Goal: Task Accomplishment & Management: Use online tool/utility

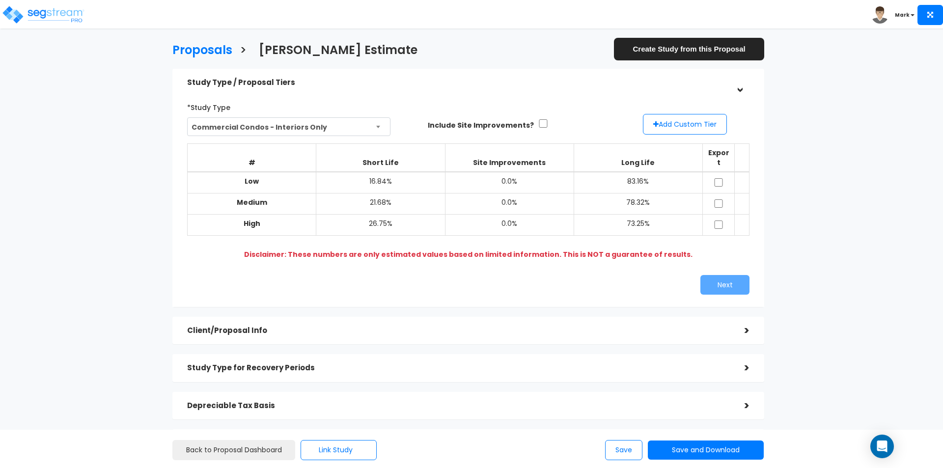
select select "130"
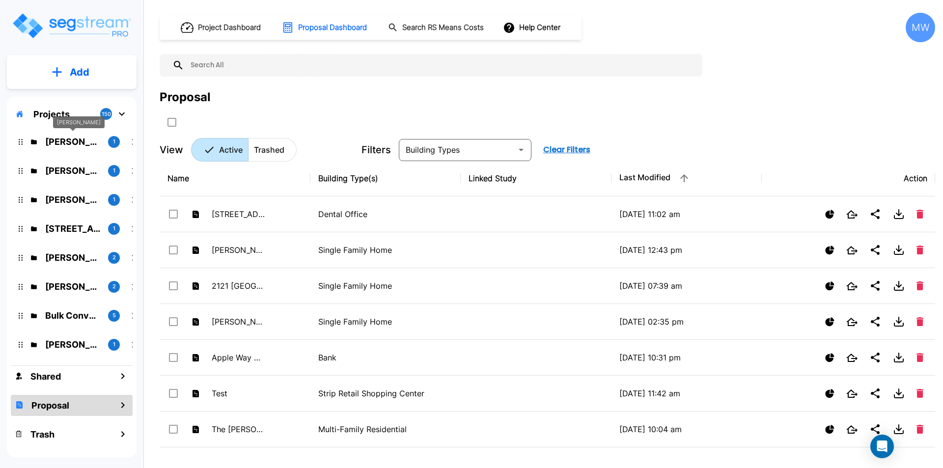
click at [78, 141] on p "Chris O'Neal" at bounding box center [72, 141] width 55 height 13
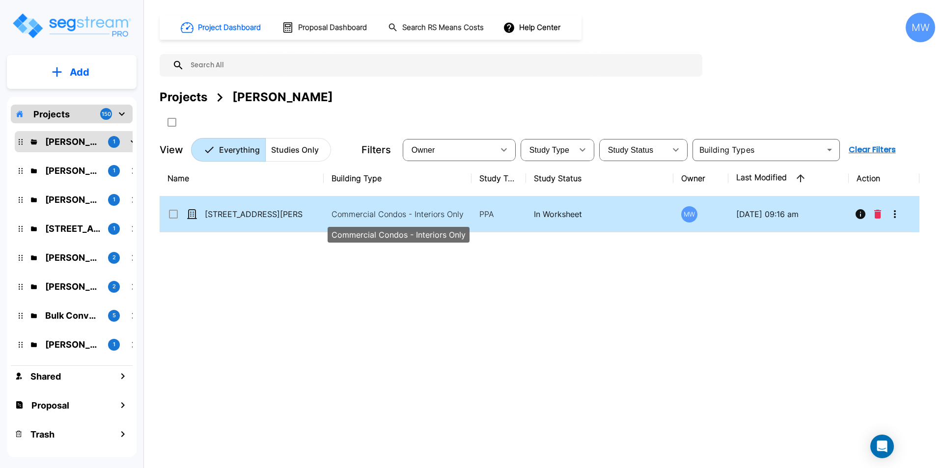
click at [331, 208] on p "Commercial Condos - Interiors Only" at bounding box center [397, 214] width 133 height 12
checkbox input "true"
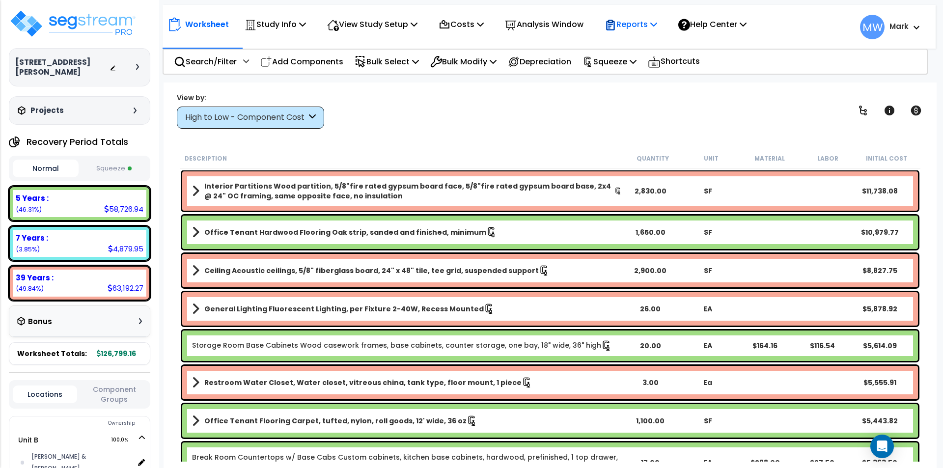
click at [648, 27] on p "Reports" at bounding box center [630, 24] width 53 height 13
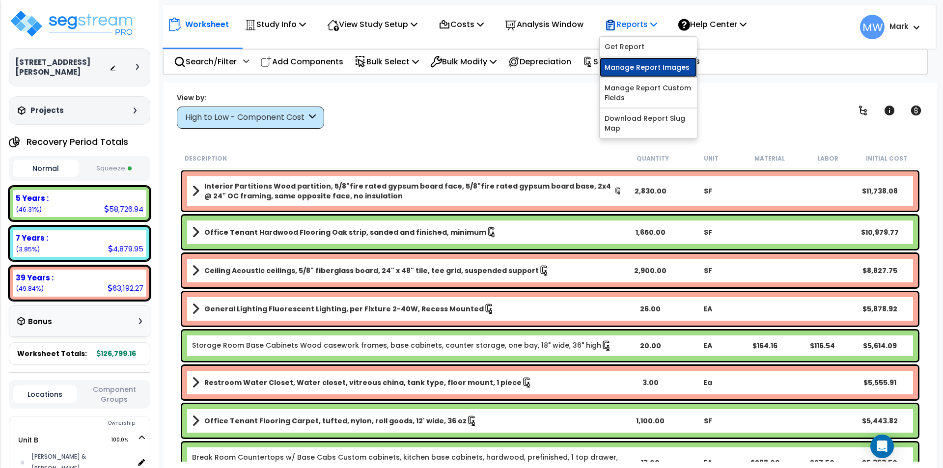
click at [648, 68] on link "Manage Report Images" at bounding box center [647, 67] width 97 height 20
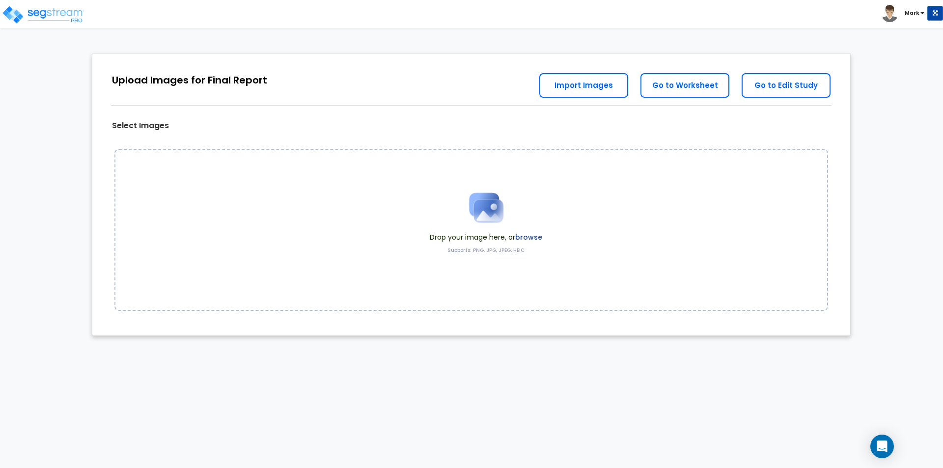
click at [531, 233] on label "browse" at bounding box center [528, 237] width 27 height 10
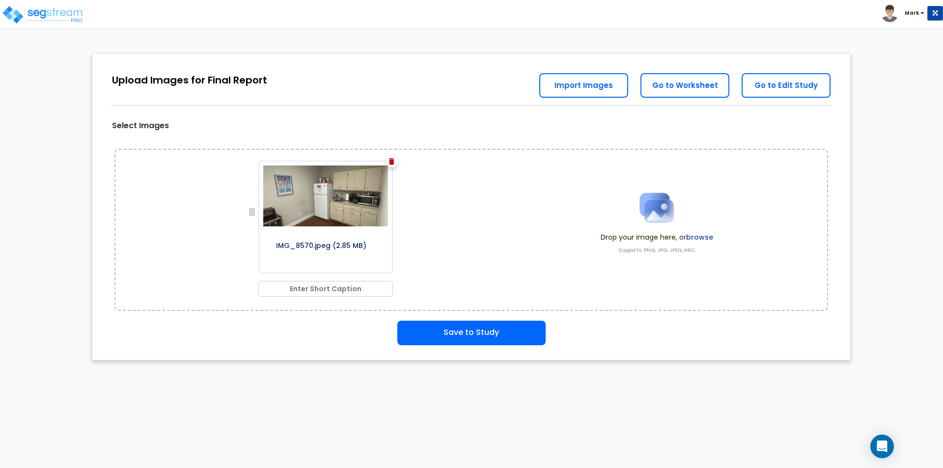
click at [390, 162] on img at bounding box center [391, 161] width 5 height 7
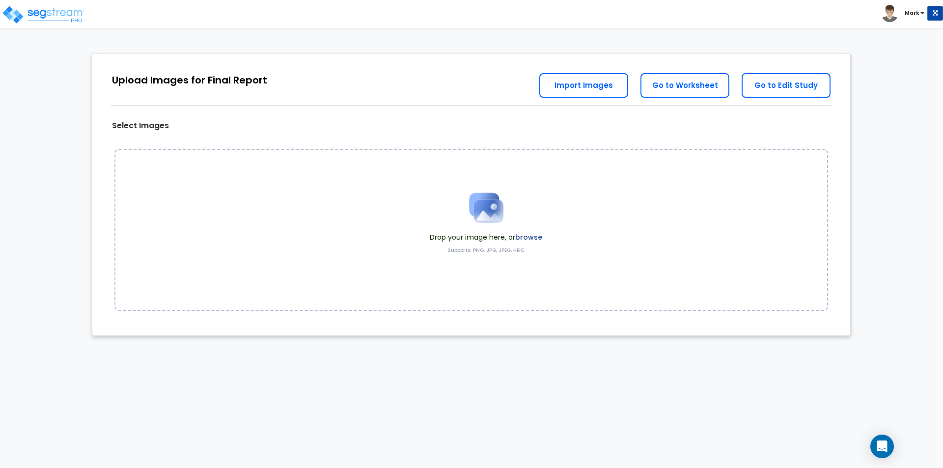
click at [527, 236] on label "browse" at bounding box center [528, 237] width 27 height 10
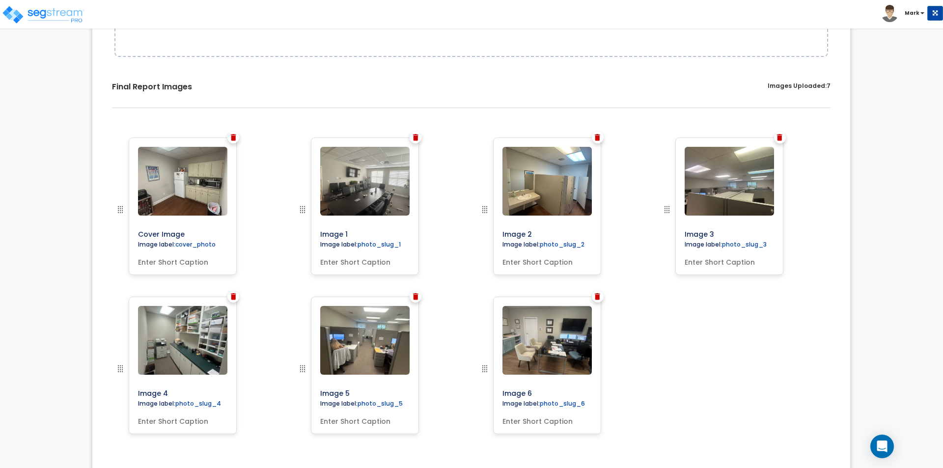
scroll to position [281, 0]
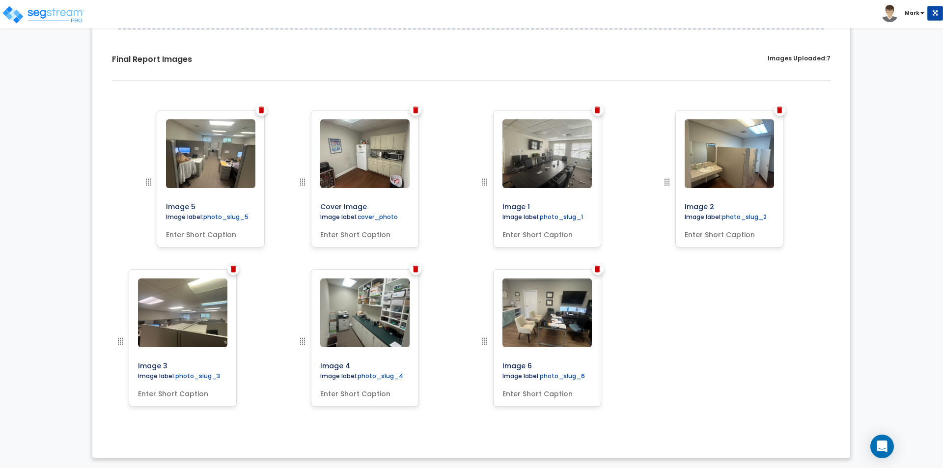
drag, startPoint x: 300, startPoint y: 340, endPoint x: 146, endPoint y: 176, distance: 224.7
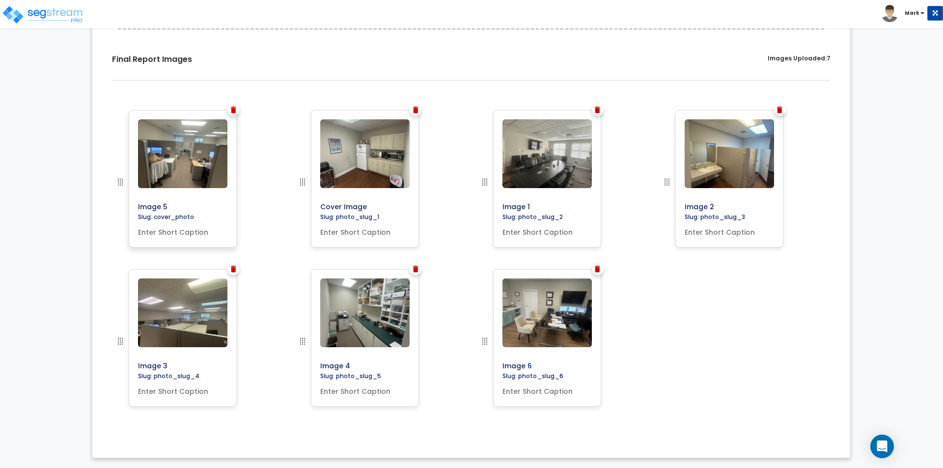
click at [192, 232] on input "text" at bounding box center [182, 230] width 97 height 14
type input "cover"
click at [355, 232] on input "text" at bounding box center [364, 230] width 97 height 14
type input "Breakroom"
click at [527, 229] on input "text" at bounding box center [546, 230] width 97 height 14
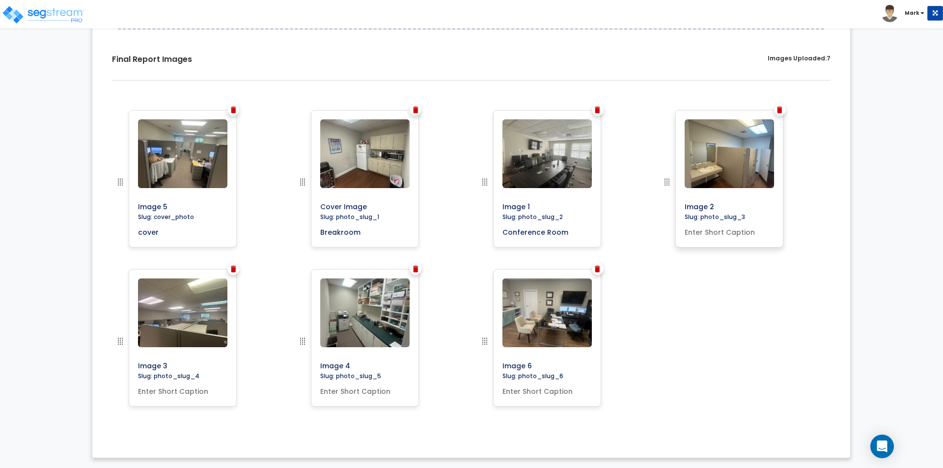
type input "Conference Room"
click at [737, 236] on input "text" at bounding box center [728, 230] width 97 height 14
type input "Restroom"
click at [543, 394] on input "text" at bounding box center [546, 389] width 97 height 14
type input "Office"
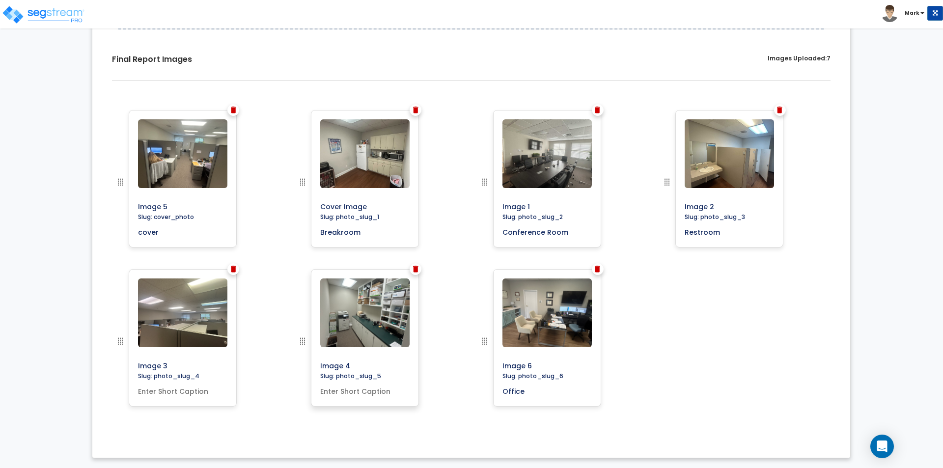
click at [368, 394] on input "text" at bounding box center [364, 389] width 97 height 14
type input "Storage Room with Shelving"
click at [173, 391] on input "text" at bounding box center [182, 389] width 97 height 14
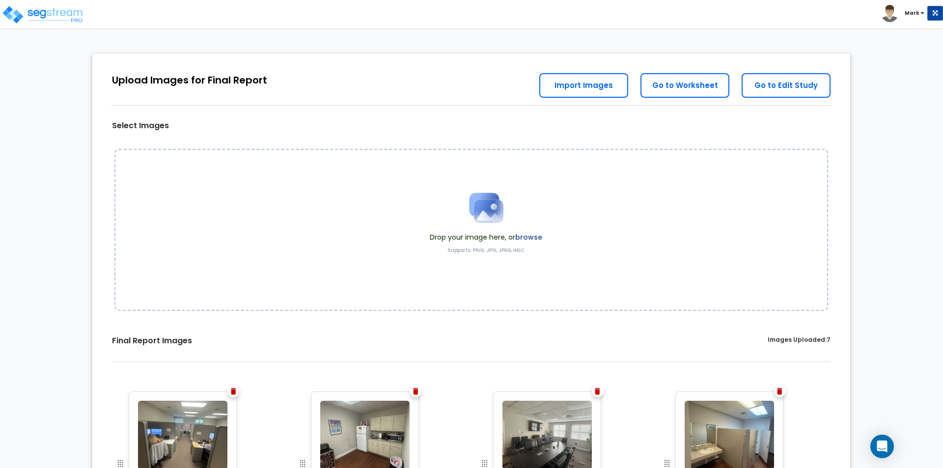
type input "Open Office Area"
click at [685, 90] on link "Go to Worksheet" at bounding box center [684, 85] width 89 height 25
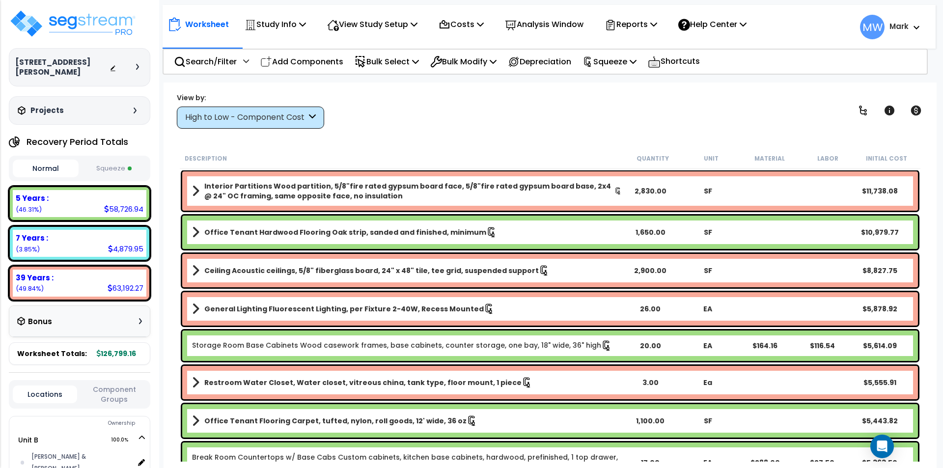
click at [106, 160] on button "Squeeze" at bounding box center [114, 168] width 66 height 17
click at [646, 26] on p "Reports" at bounding box center [630, 24] width 53 height 13
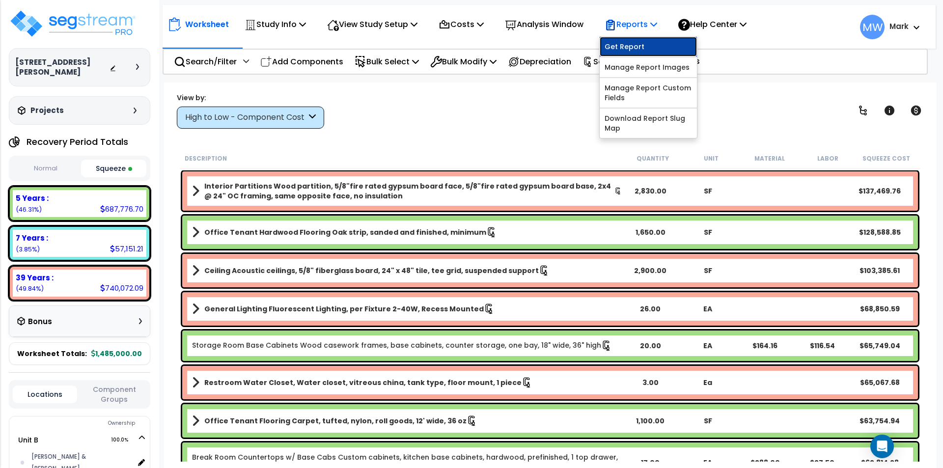
click at [647, 44] on link "Get Report" at bounding box center [647, 47] width 97 height 20
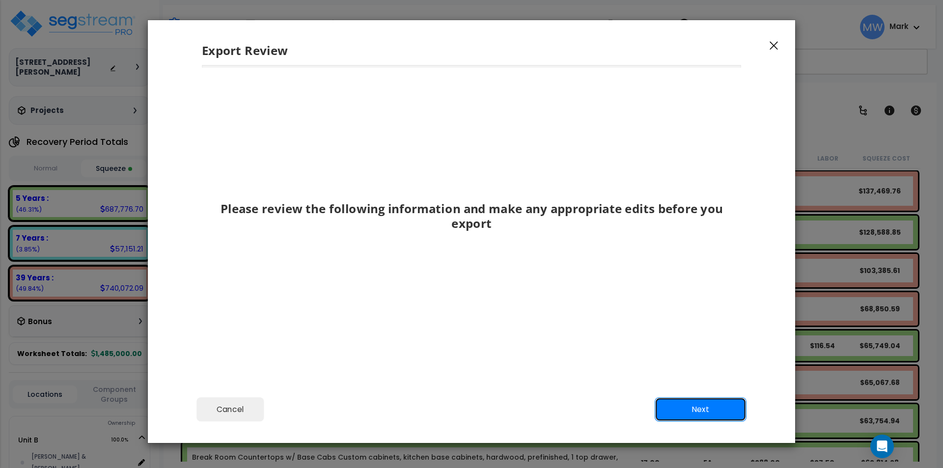
click at [681, 403] on button "Next" at bounding box center [700, 409] width 92 height 25
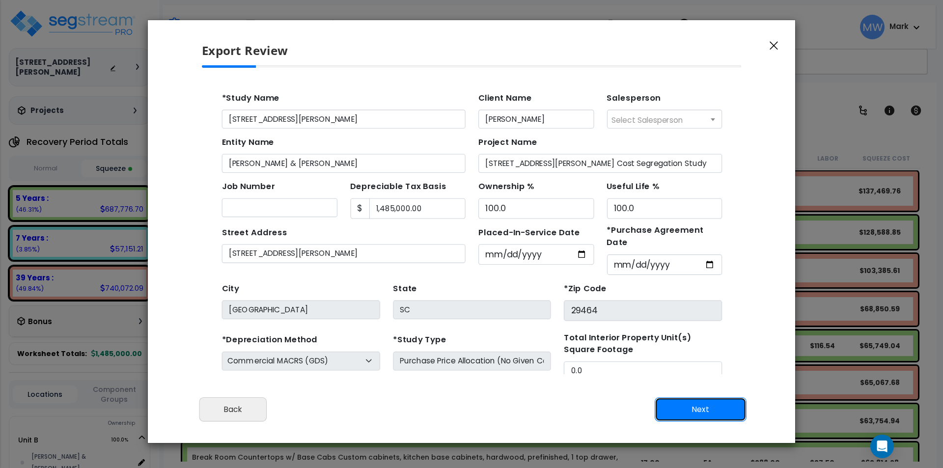
click at [681, 403] on button "Next" at bounding box center [700, 409] width 92 height 25
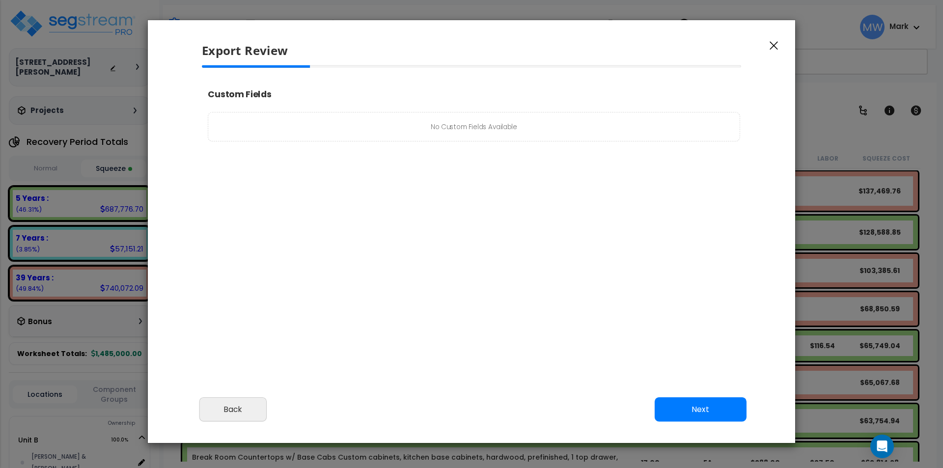
select select "2025"
click at [681, 403] on button "Next" at bounding box center [700, 409] width 92 height 25
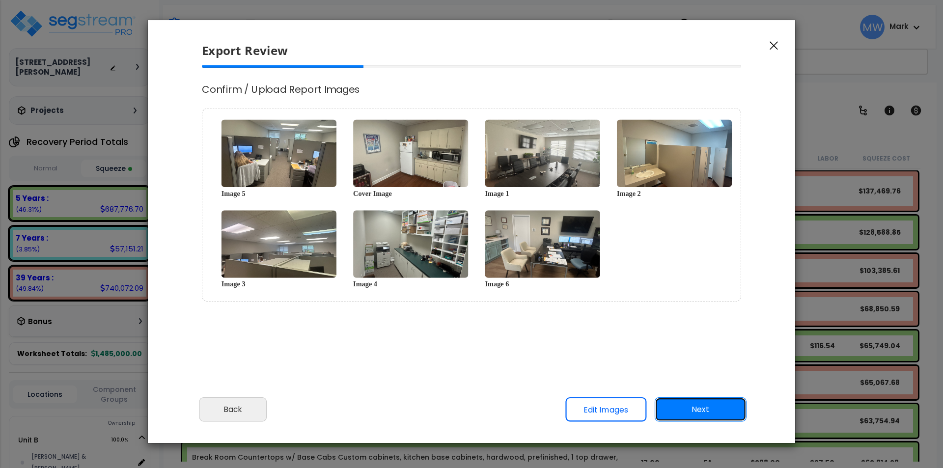
click at [690, 407] on button "Next" at bounding box center [700, 409] width 92 height 25
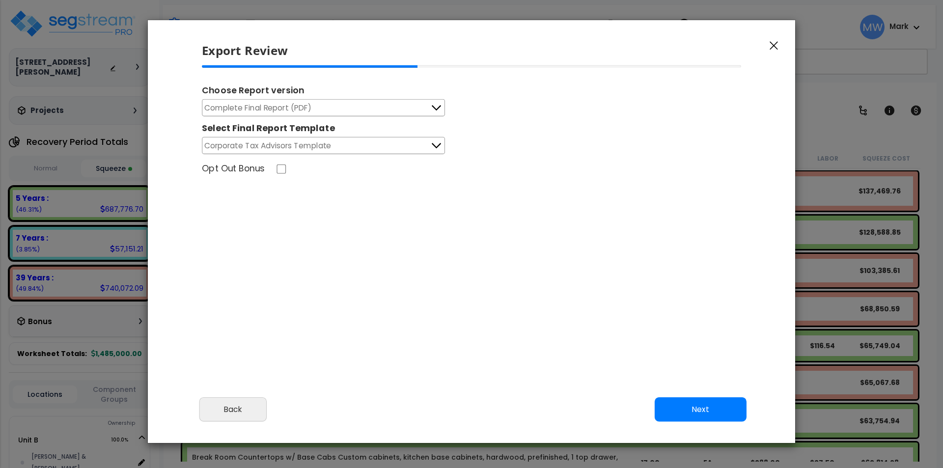
click at [408, 105] on button "Complete Final Report (PDF)" at bounding box center [323, 107] width 243 height 17
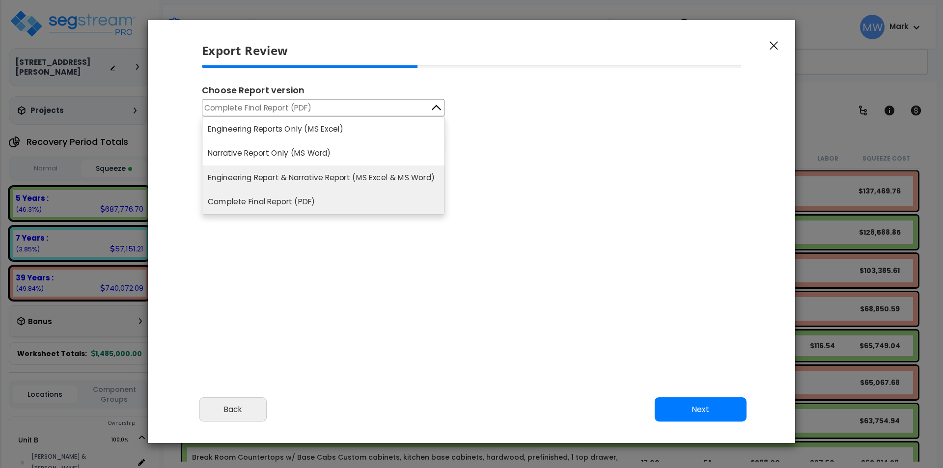
click at [359, 177] on li "Engineering Report & Narrative Report (MS Excel & MS Word)" at bounding box center [323, 177] width 242 height 25
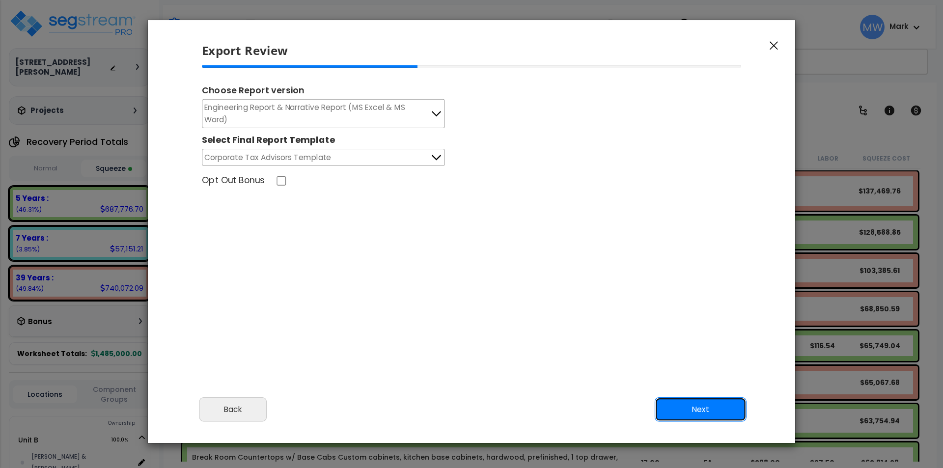
click at [687, 420] on button "Next" at bounding box center [700, 409] width 92 height 25
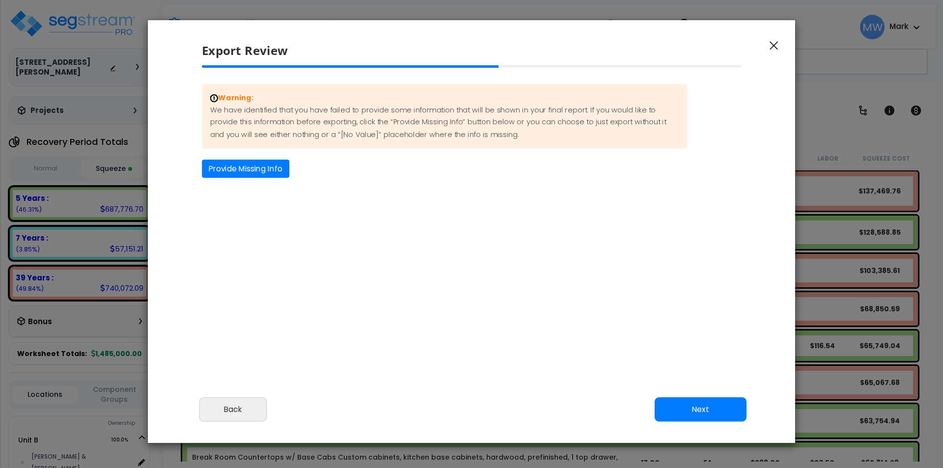
click at [250, 156] on div "Warning: We have identified that you have failed to provide some information th…" at bounding box center [471, 131] width 555 height 94
click at [248, 165] on button "Provide Missing Info" at bounding box center [245, 169] width 87 height 18
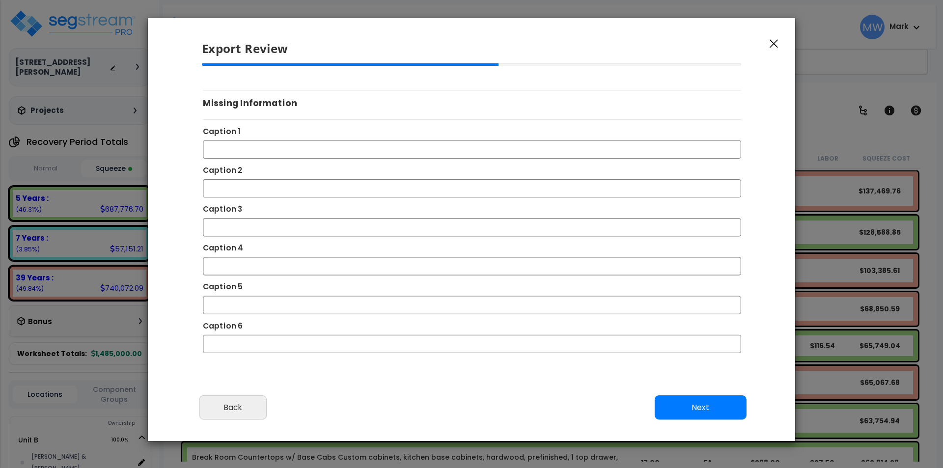
scroll to position [0, 0]
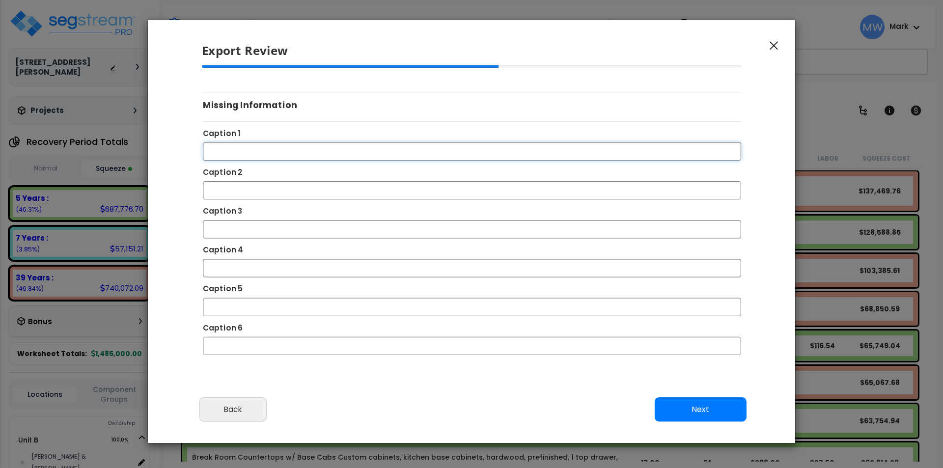
click at [316, 149] on input "Caption 1" at bounding box center [472, 151] width 538 height 18
type input "Breakroom"
click at [218, 188] on input "Caption 2" at bounding box center [472, 190] width 538 height 18
type input "Conference Room"
click at [244, 230] on input "Caption 3" at bounding box center [472, 229] width 538 height 18
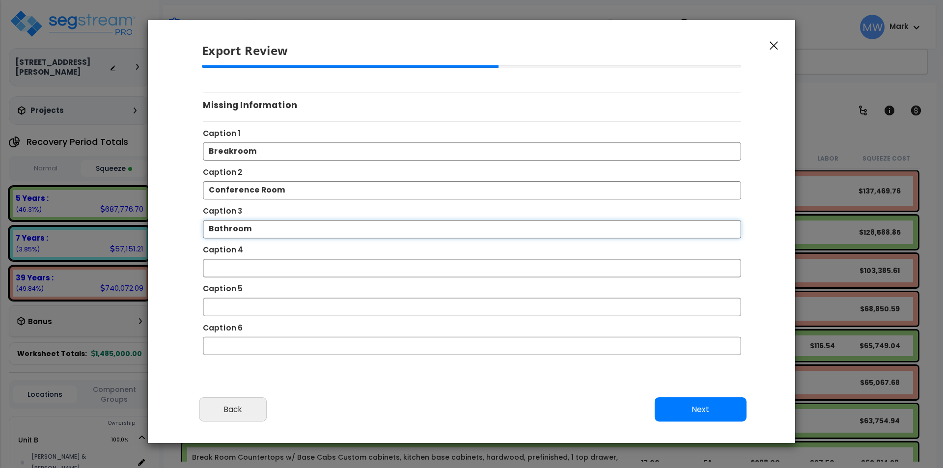
type input "Bathroom"
click at [226, 263] on input "Caption 4" at bounding box center [472, 268] width 538 height 18
type input "Open Office Area"
click at [234, 302] on input "Caption 5" at bounding box center [472, 306] width 538 height 18
type input "Storage with Shelving"
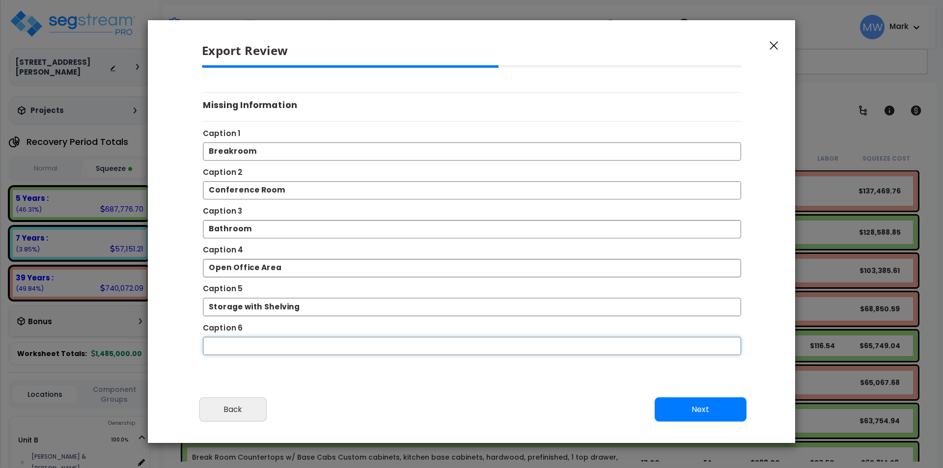
click at [253, 348] on input "Caption 6" at bounding box center [472, 345] width 538 height 18
type input "Office"
click at [698, 405] on button "Next" at bounding box center [700, 409] width 92 height 25
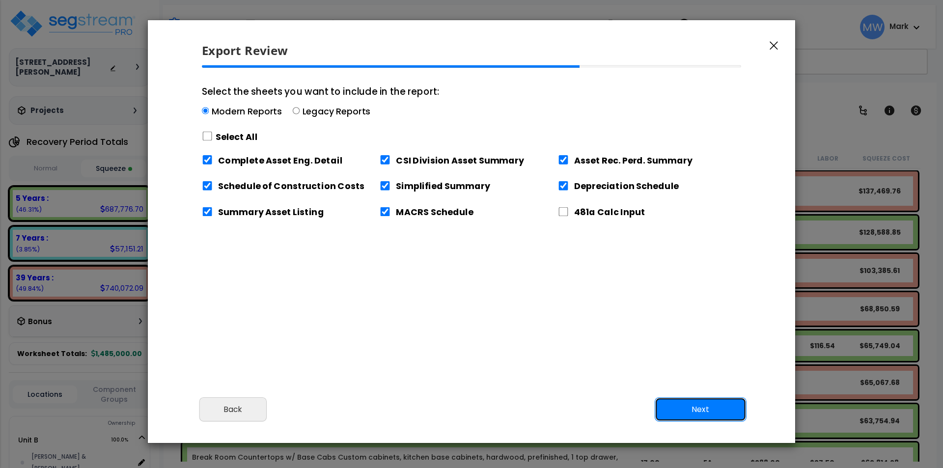
click at [696, 406] on button "Next" at bounding box center [700, 409] width 92 height 25
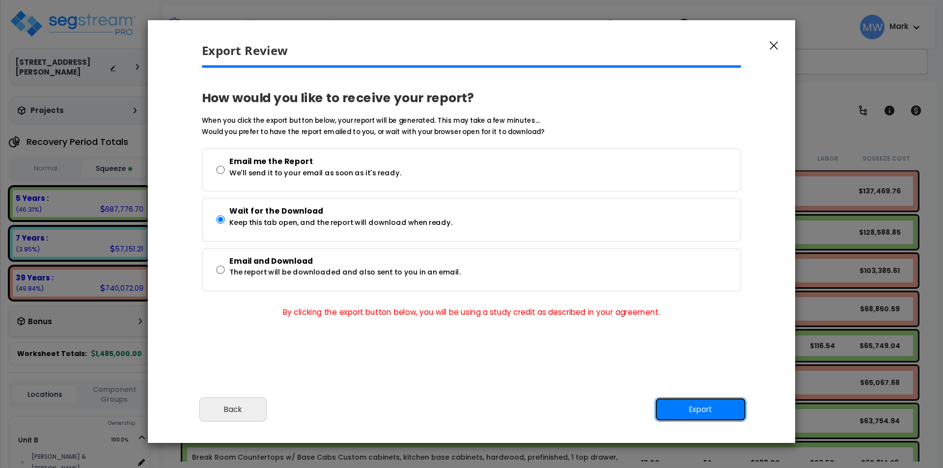
click at [696, 406] on button "Export" at bounding box center [700, 409] width 92 height 25
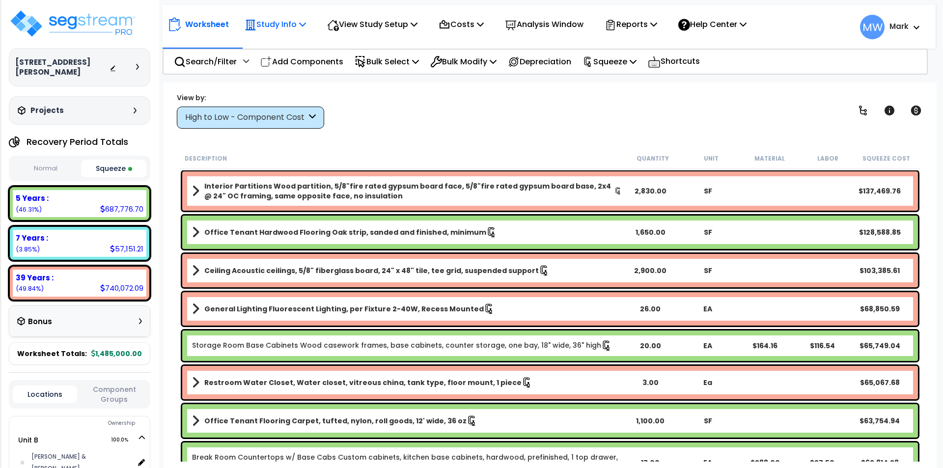
click at [285, 23] on p "Study Info" at bounding box center [274, 24] width 61 height 13
click at [419, 115] on div "View by: High to Low - Component Cost High to Low - Component Cost" at bounding box center [549, 110] width 753 height 36
click at [275, 25] on p "Study Info" at bounding box center [274, 24] width 61 height 13
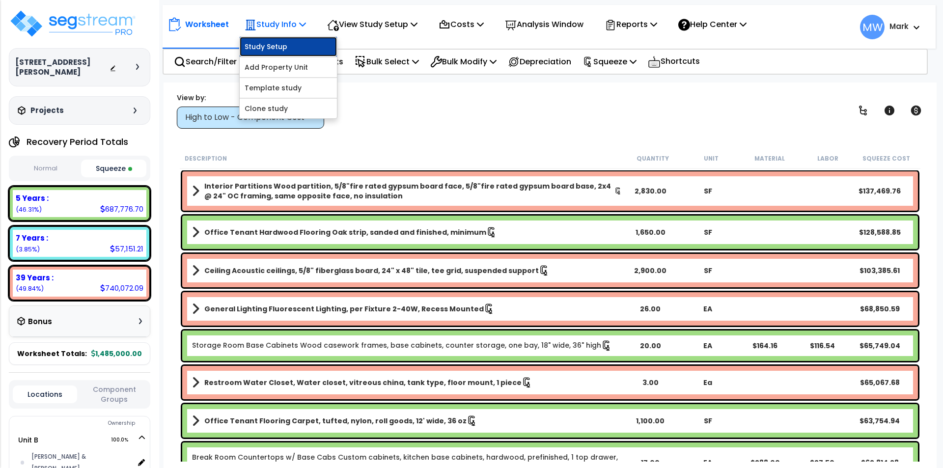
click at [284, 43] on link "Study Setup" at bounding box center [288, 47] width 97 height 20
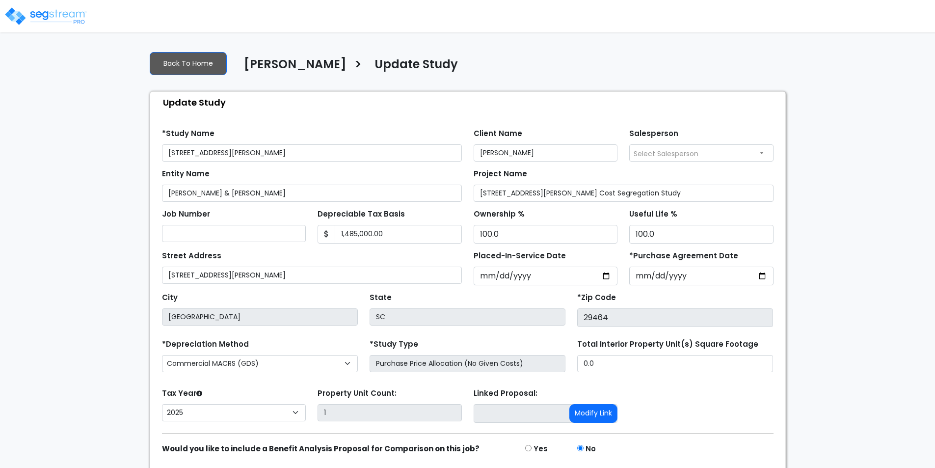
select select "2025"
click at [655, 9] on div at bounding box center [467, 18] width 935 height 28
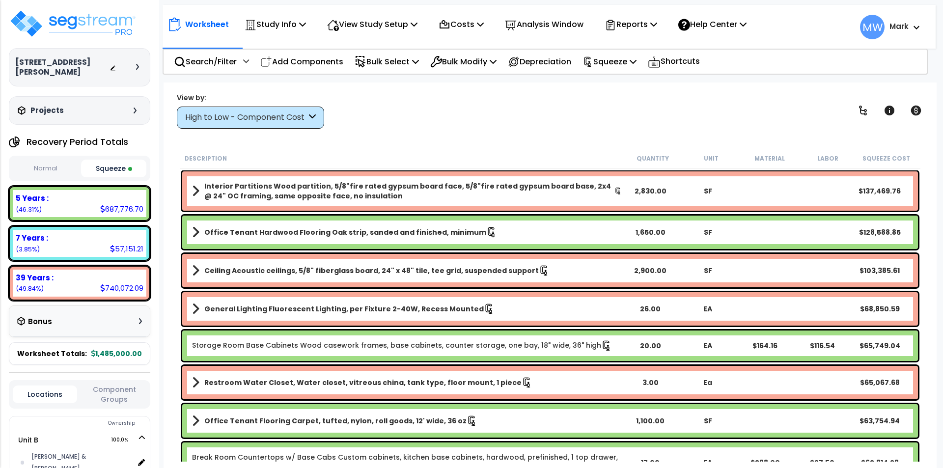
select select "2025"
click at [43, 23] on img at bounding box center [73, 23] width 128 height 29
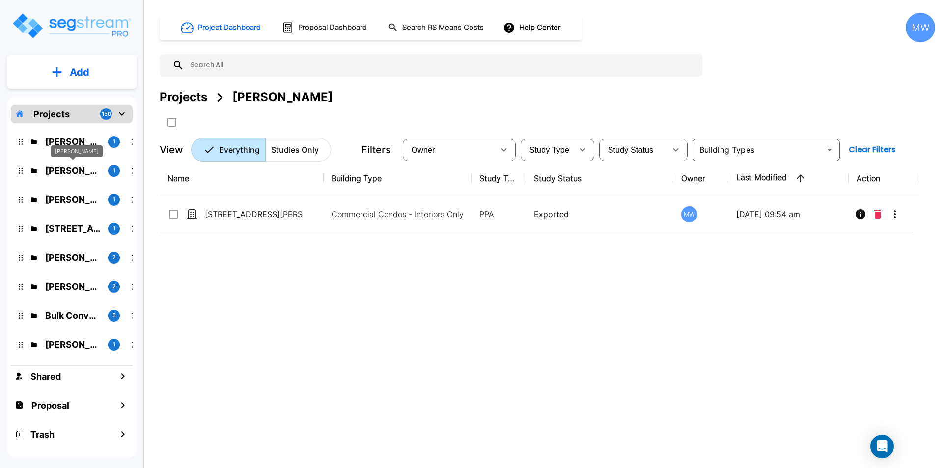
click at [68, 173] on p "Joseph Welch" at bounding box center [72, 170] width 55 height 13
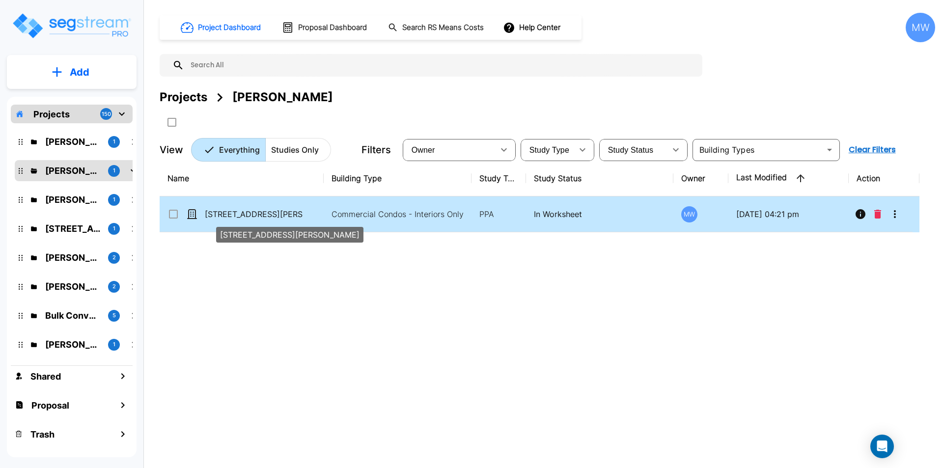
click at [285, 211] on p "[STREET_ADDRESS][PERSON_NAME]" at bounding box center [254, 214] width 98 height 12
checkbox input "true"
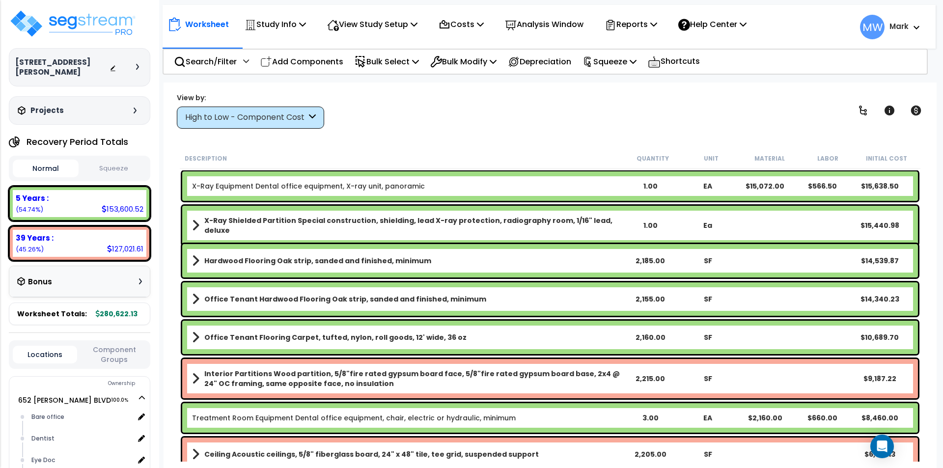
click at [395, 120] on div "View by: High to Low - Component Cost High to Low - Component Cost" at bounding box center [549, 110] width 753 height 36
click at [645, 16] on div "Reports" at bounding box center [630, 24] width 53 height 23
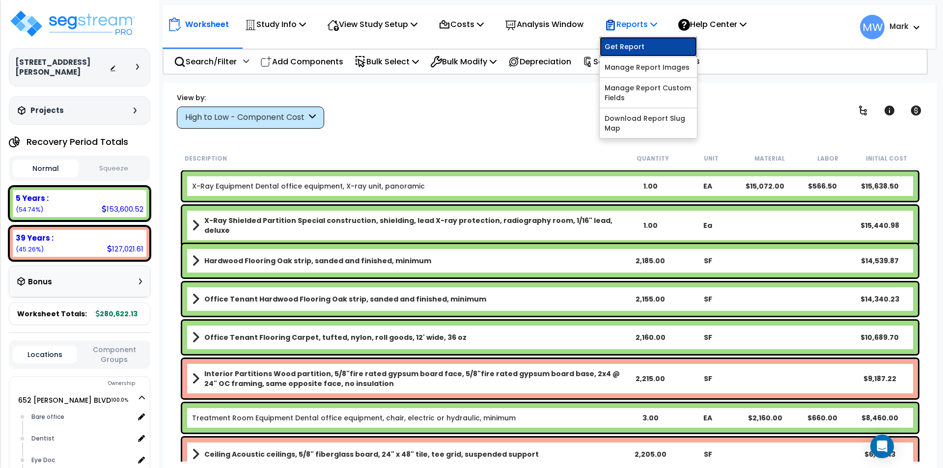
click at [634, 47] on link "Get Report" at bounding box center [647, 47] width 97 height 20
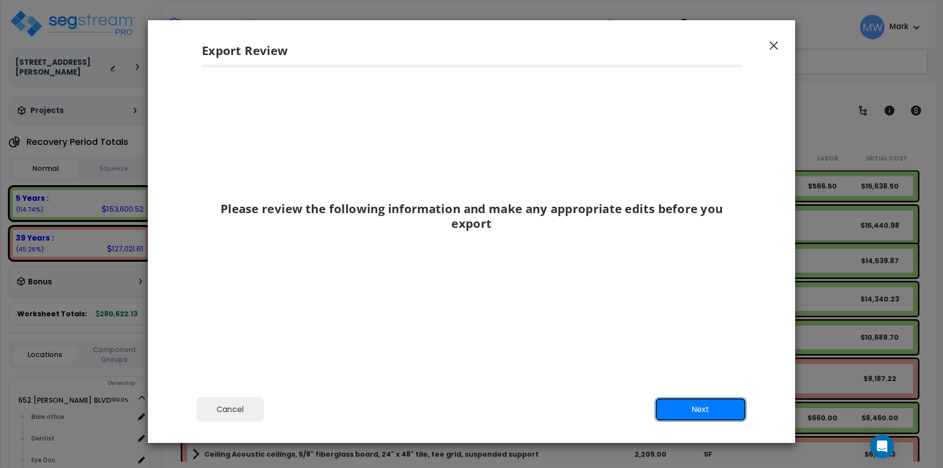
click at [710, 405] on button "Next" at bounding box center [700, 409] width 92 height 25
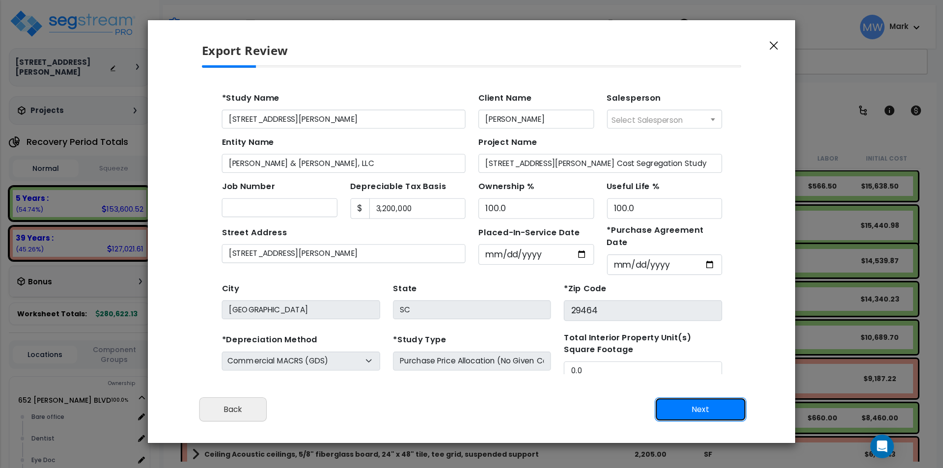
click at [706, 405] on button "Next" at bounding box center [700, 409] width 92 height 25
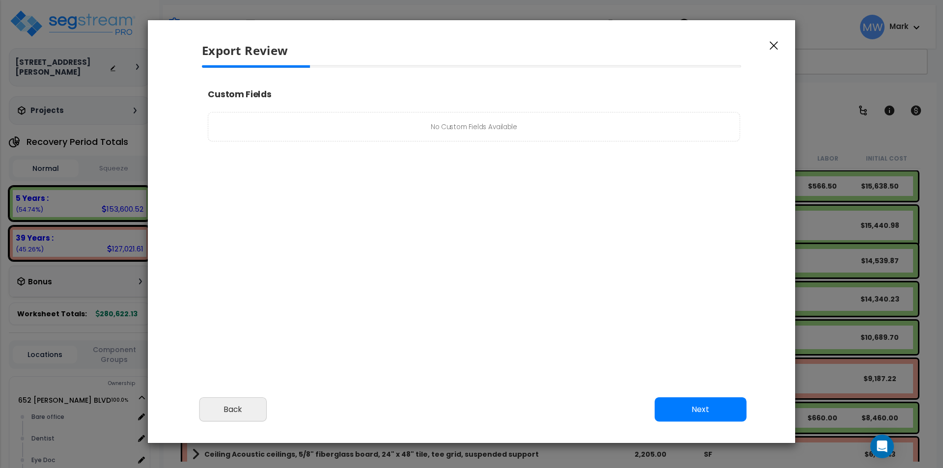
select select "2025"
click at [706, 405] on button "Next" at bounding box center [700, 409] width 92 height 25
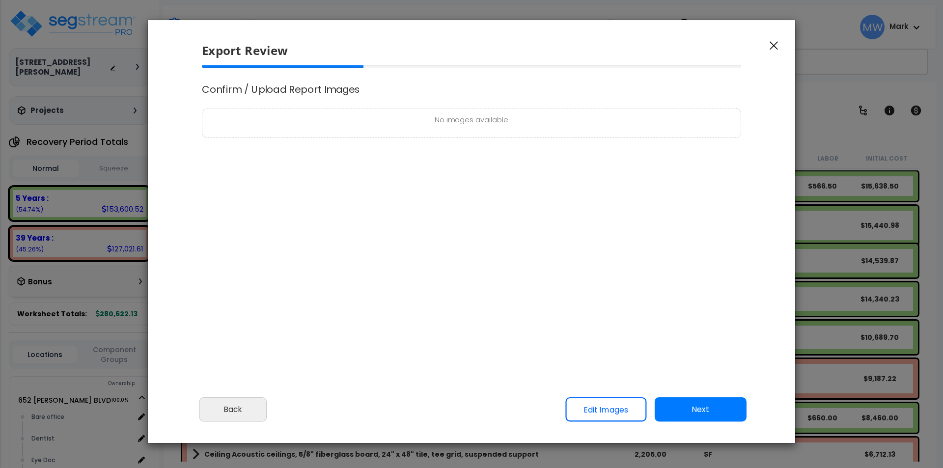
click at [590, 414] on link "Edit Images" at bounding box center [605, 409] width 81 height 25
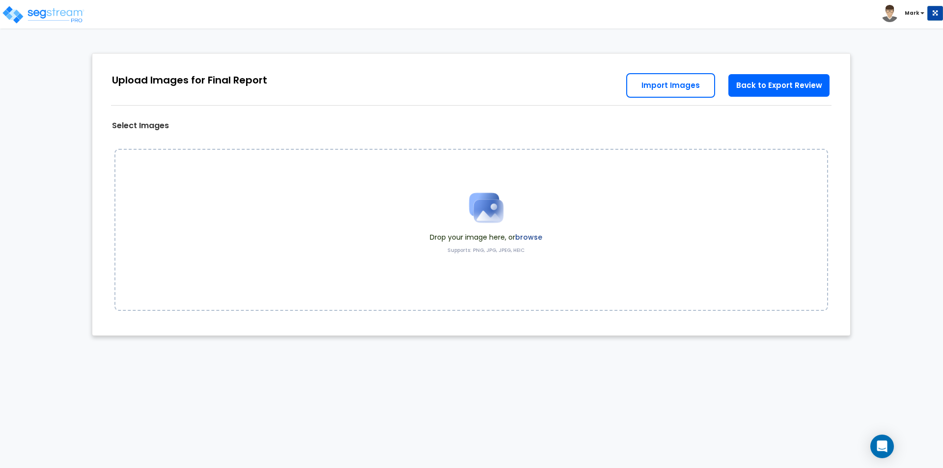
click at [525, 238] on label "browse" at bounding box center [528, 237] width 27 height 10
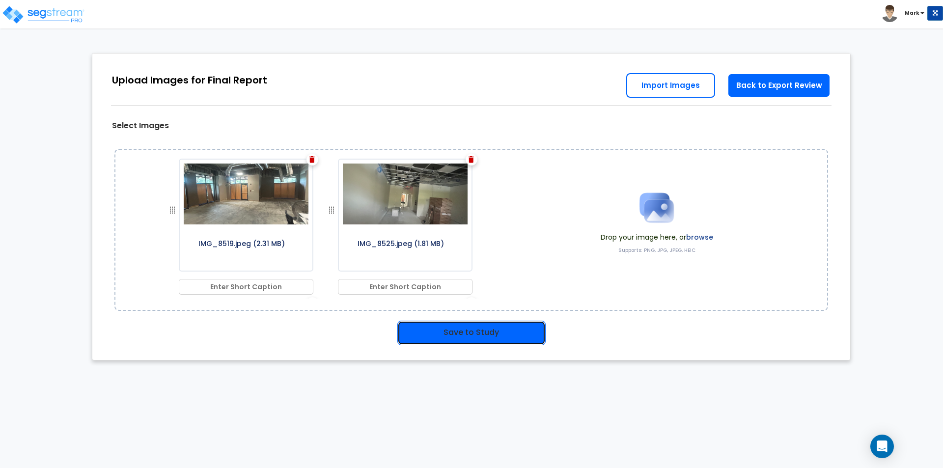
click at [466, 331] on button "Save to Study" at bounding box center [471, 333] width 148 height 25
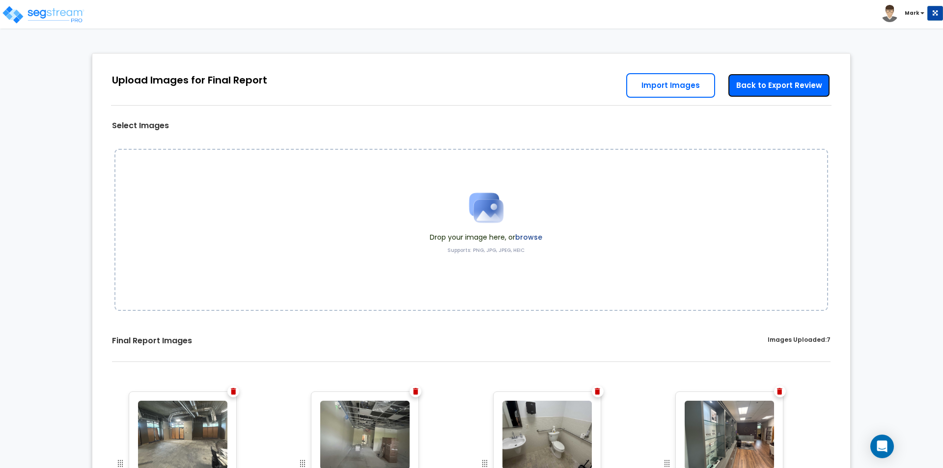
click at [777, 82] on link "Back to Export Review" at bounding box center [778, 85] width 103 height 25
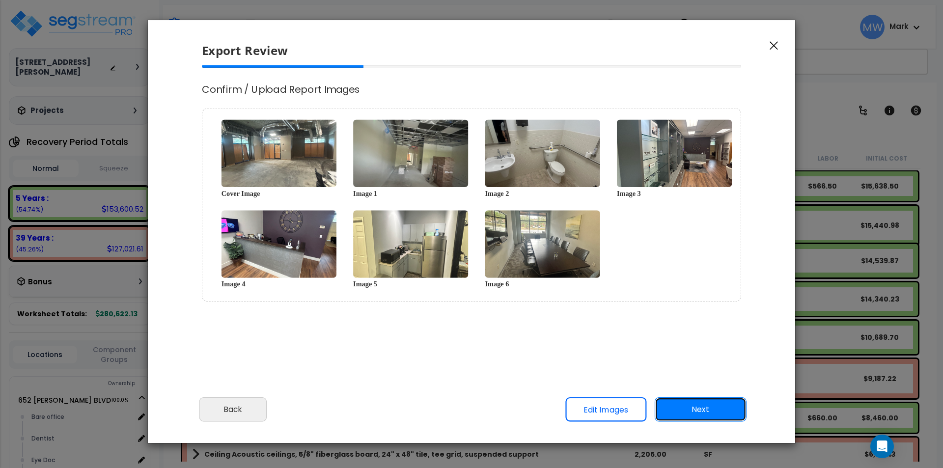
click at [713, 413] on button "Next" at bounding box center [700, 409] width 92 height 25
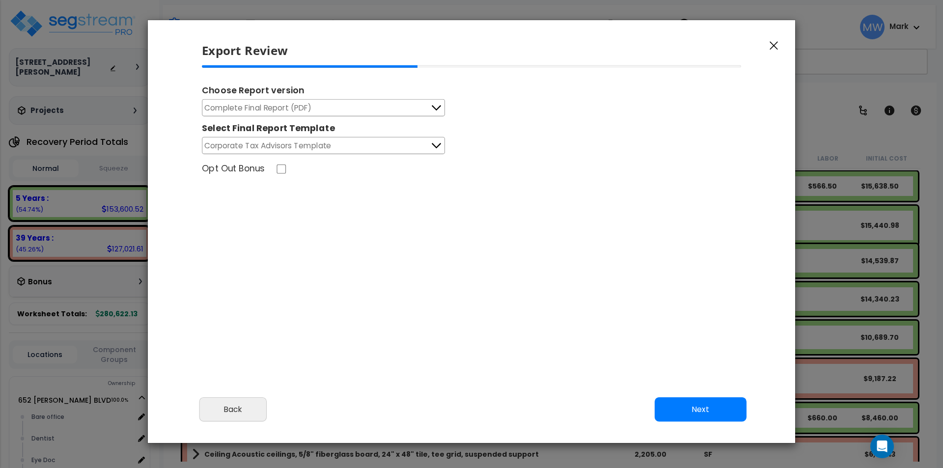
click at [357, 108] on button "Complete Final Report (PDF)" at bounding box center [323, 107] width 243 height 17
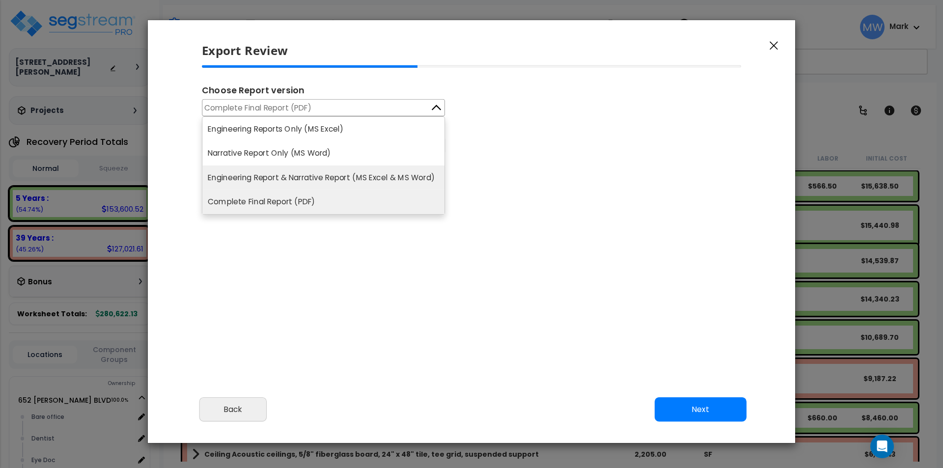
click at [358, 174] on li "Engineering Report & Narrative Report (MS Excel & MS Word)" at bounding box center [323, 177] width 242 height 25
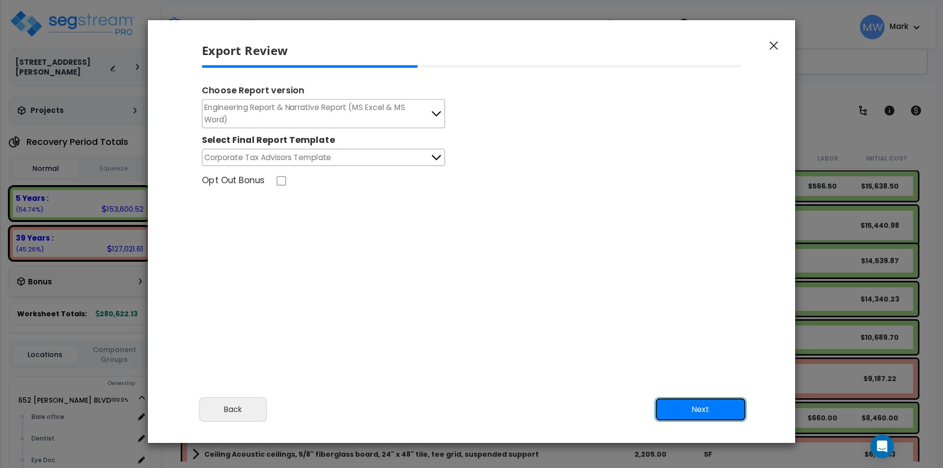
click at [700, 406] on button "Next" at bounding box center [700, 409] width 92 height 25
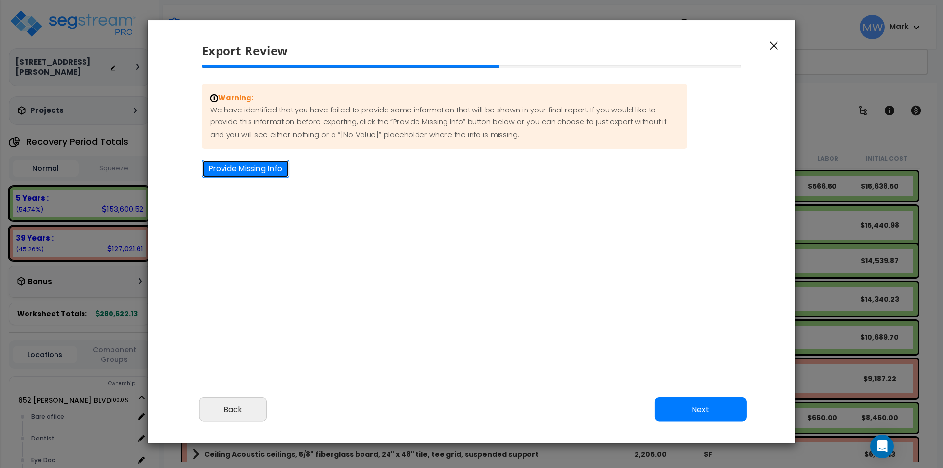
click at [252, 168] on button "Provide Missing Info" at bounding box center [245, 169] width 87 height 18
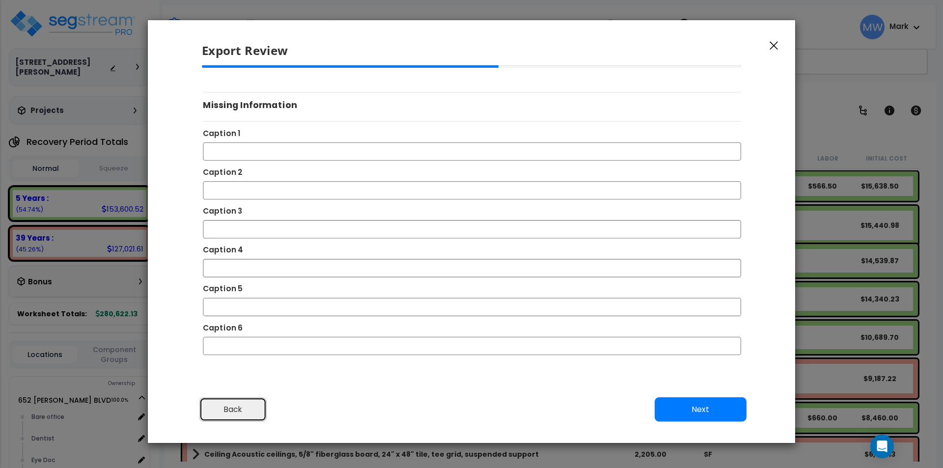
click at [235, 412] on button "Back" at bounding box center [232, 409] width 67 height 25
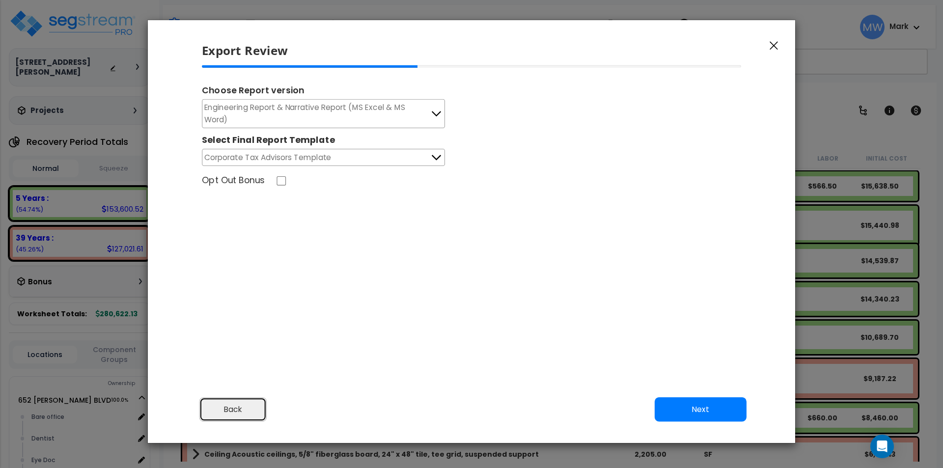
click at [235, 412] on button "Back" at bounding box center [232, 409] width 67 height 25
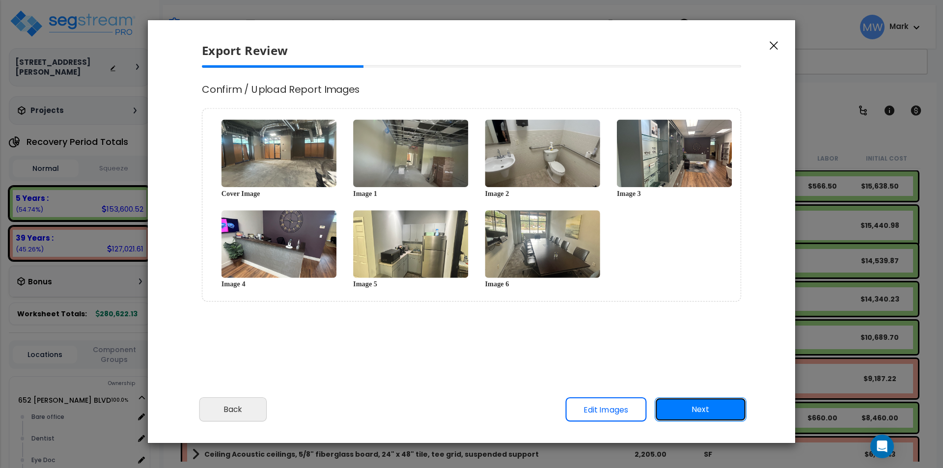
click at [728, 406] on button "Next" at bounding box center [700, 409] width 92 height 25
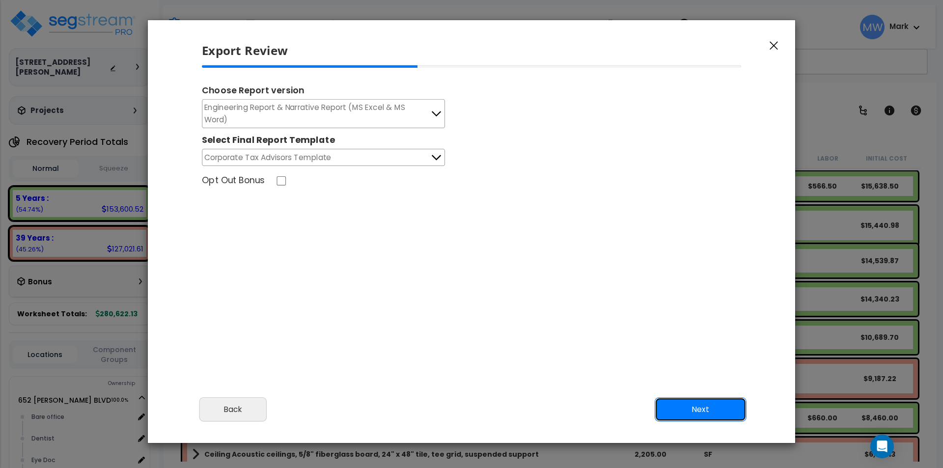
click at [685, 404] on button "Next" at bounding box center [700, 409] width 92 height 25
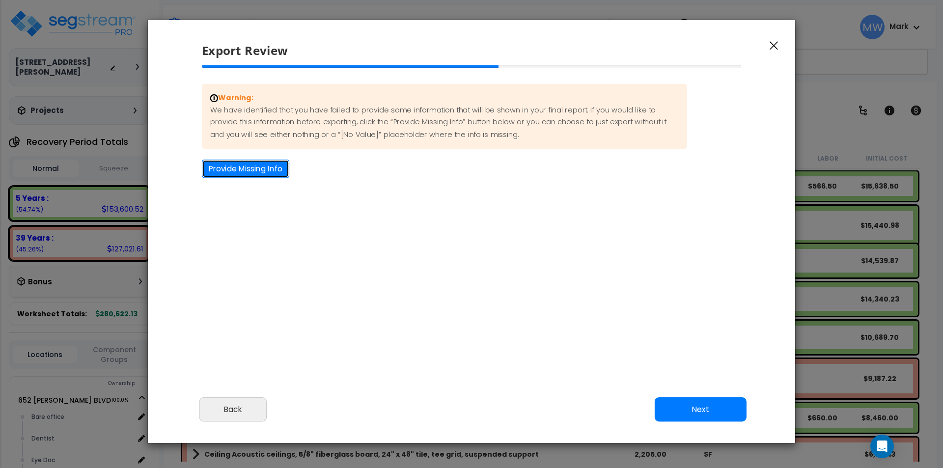
click at [270, 162] on button "Provide Missing Info" at bounding box center [245, 169] width 87 height 18
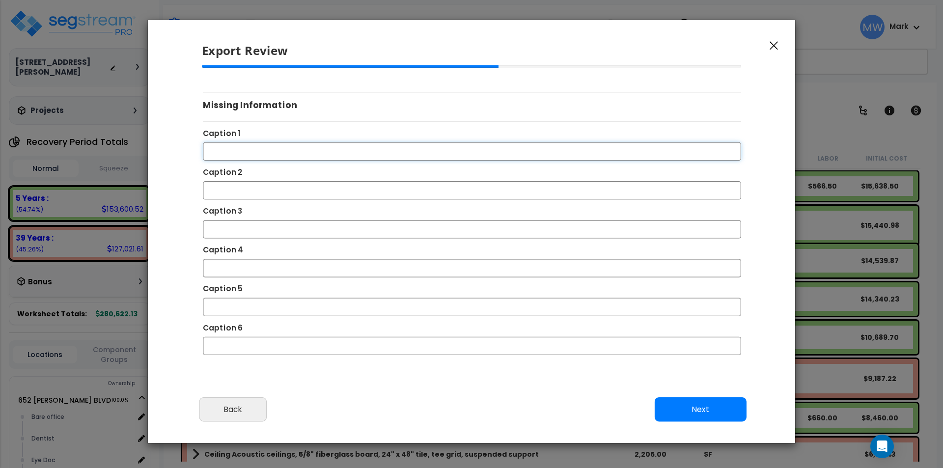
click at [277, 146] on input "Caption 1" at bounding box center [472, 151] width 538 height 18
type input "B"
type input "O"
type input "Vacant Unit"
click at [238, 188] on input "Caption 2" at bounding box center [472, 190] width 538 height 18
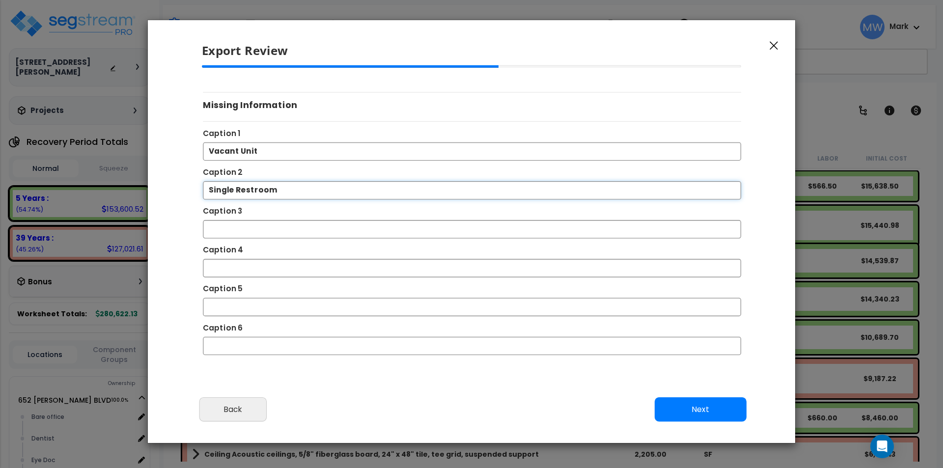
type input "Single Restroom"
click at [346, 225] on input "Caption 3" at bounding box center [472, 229] width 538 height 18
type input "Shelving In Office"
click at [232, 260] on input "Caption 4" at bounding box center [472, 268] width 538 height 18
type input "Reception Counter"
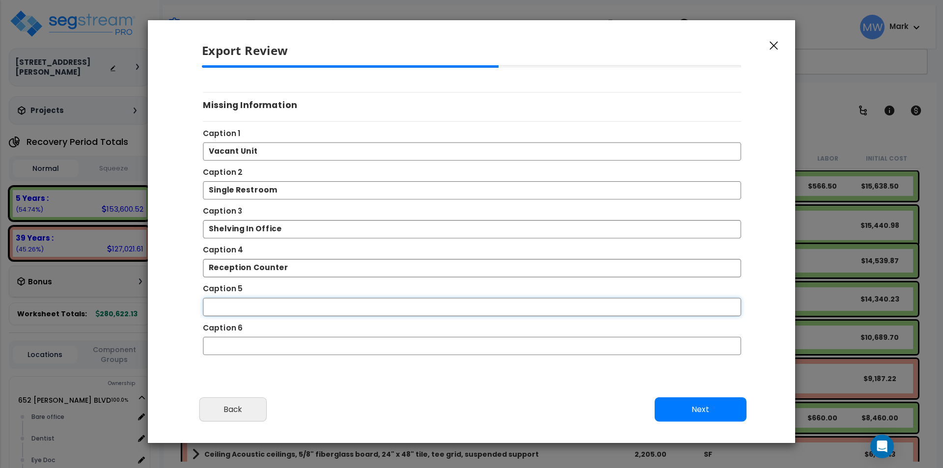
click at [241, 306] on input "Caption 5" at bounding box center [472, 306] width 538 height 18
type input "Break Area"
click at [241, 341] on input "Caption 6" at bounding box center [472, 345] width 538 height 18
type input "Conference Room"
click at [699, 400] on button "Next" at bounding box center [700, 409] width 92 height 25
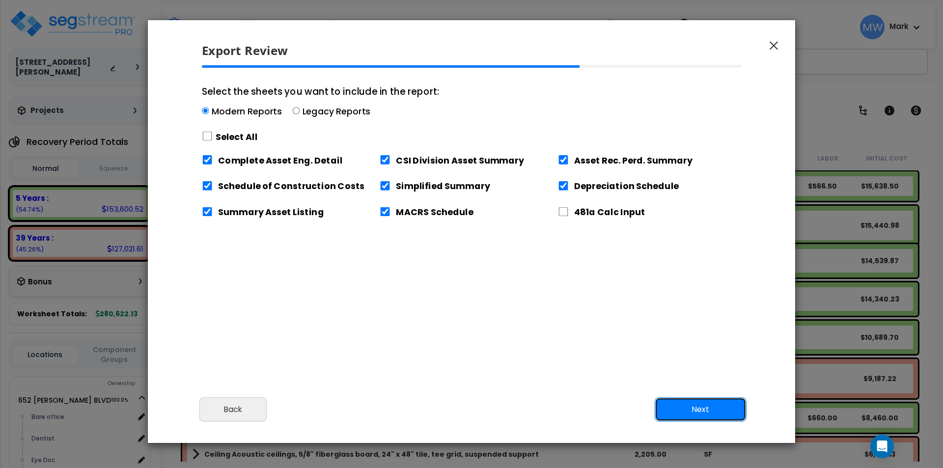
click at [713, 412] on button "Next" at bounding box center [700, 409] width 92 height 25
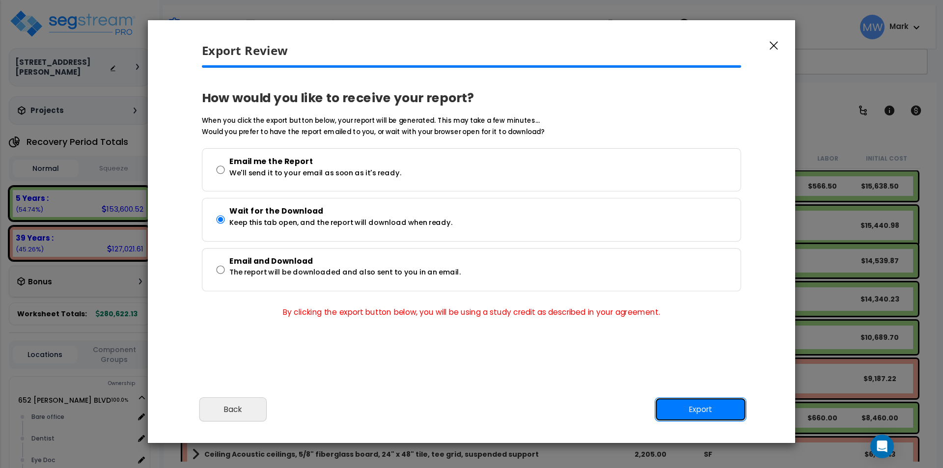
click at [709, 411] on button "Export" at bounding box center [700, 409] width 92 height 25
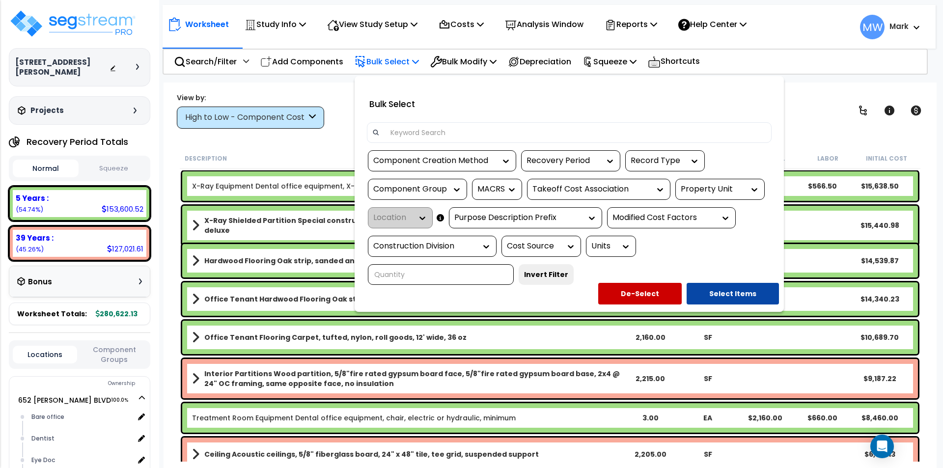
click at [807, 81] on div at bounding box center [471, 234] width 943 height 468
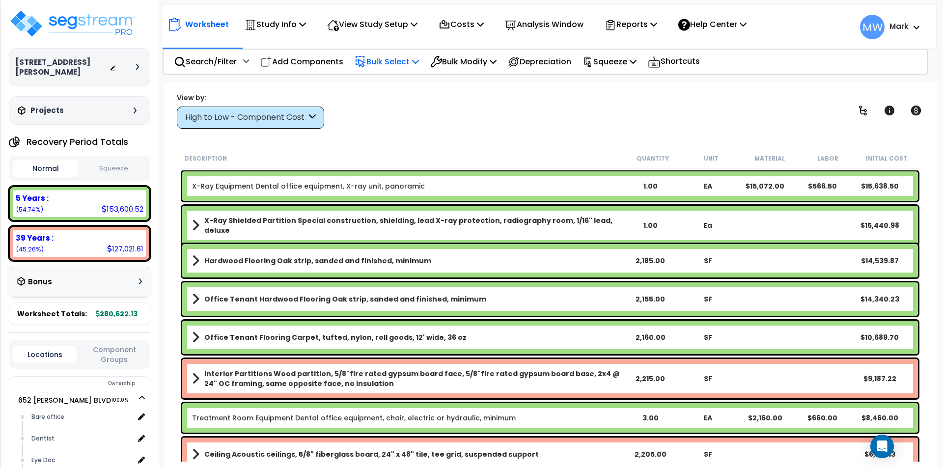
click at [116, 160] on button "Squeeze" at bounding box center [114, 168] width 66 height 17
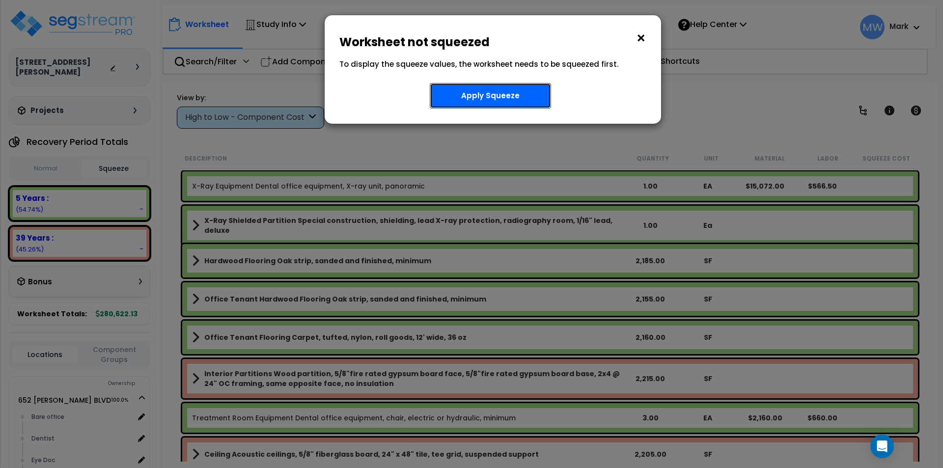
click at [498, 103] on button "Apply Squeeze" at bounding box center [490, 96] width 121 height 26
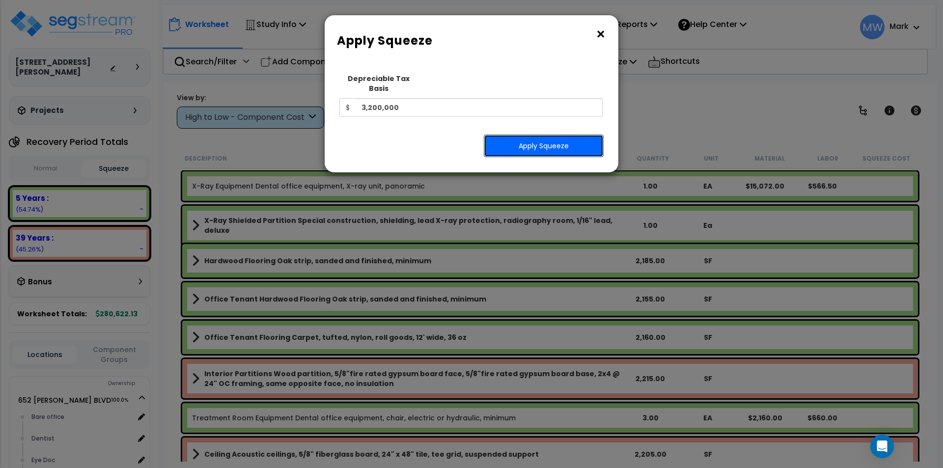
click at [550, 135] on button "Apply Squeeze" at bounding box center [544, 146] width 120 height 23
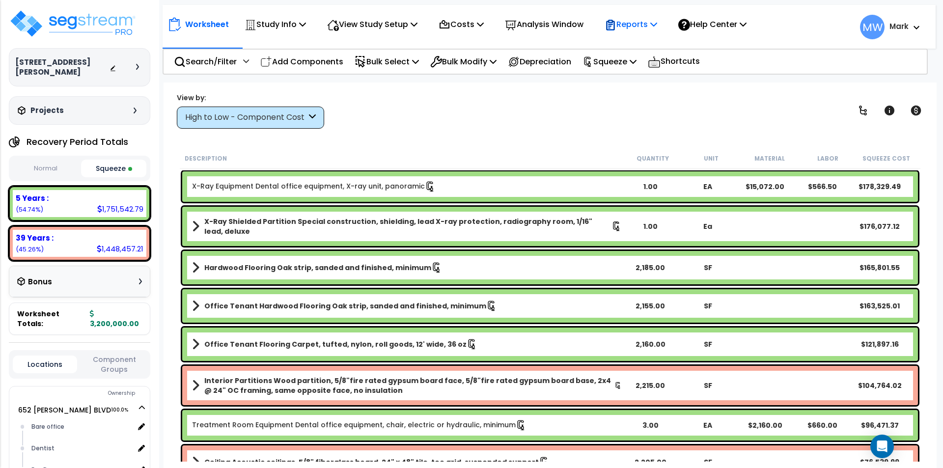
click at [654, 24] on p "Reports" at bounding box center [630, 24] width 53 height 13
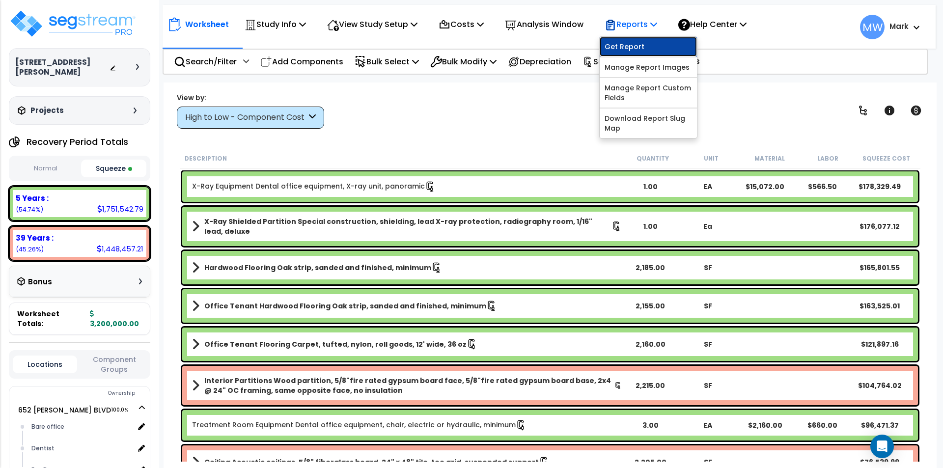
click at [647, 48] on link "Get Report" at bounding box center [647, 47] width 97 height 20
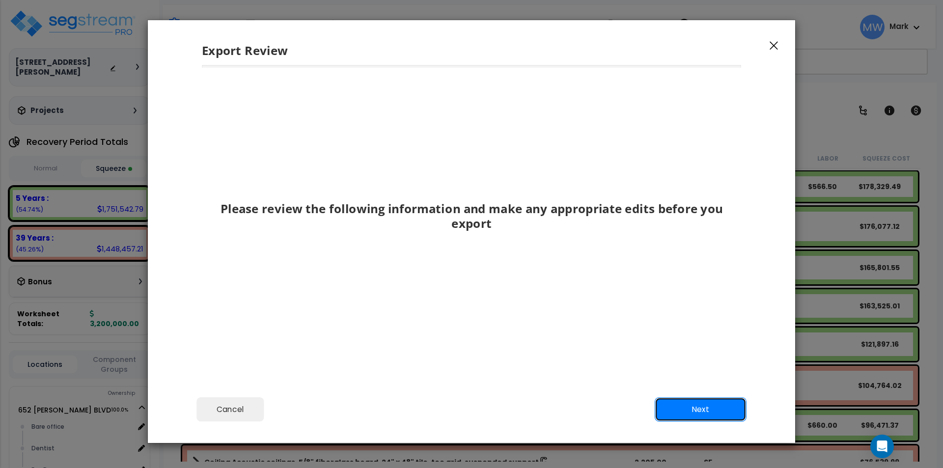
click at [696, 406] on button "Next" at bounding box center [700, 409] width 92 height 25
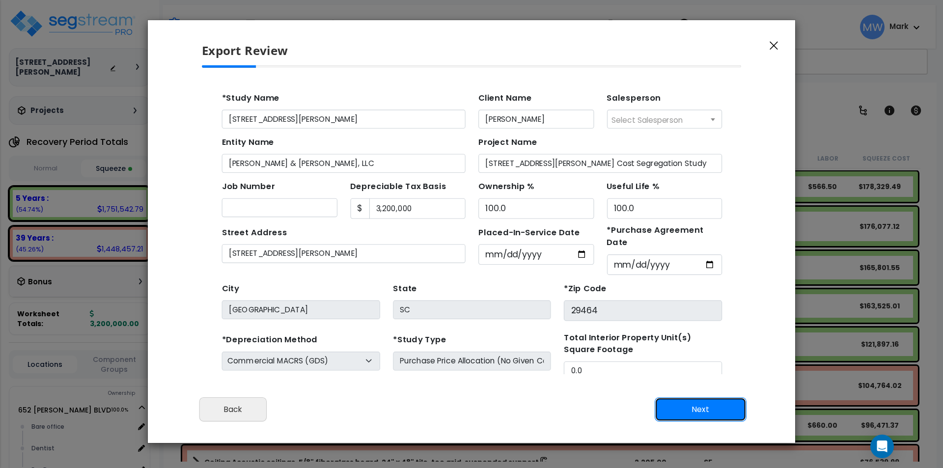
click at [696, 406] on button "Next" at bounding box center [700, 409] width 92 height 25
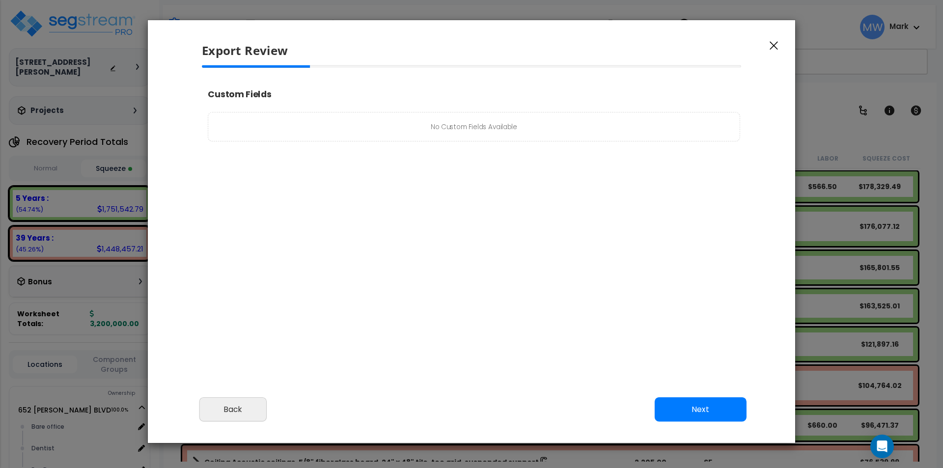
select select "2025"
drag, startPoint x: 696, startPoint y: 406, endPoint x: 697, endPoint y: 419, distance: 12.4
click at [697, 418] on button "Next" at bounding box center [700, 409] width 92 height 25
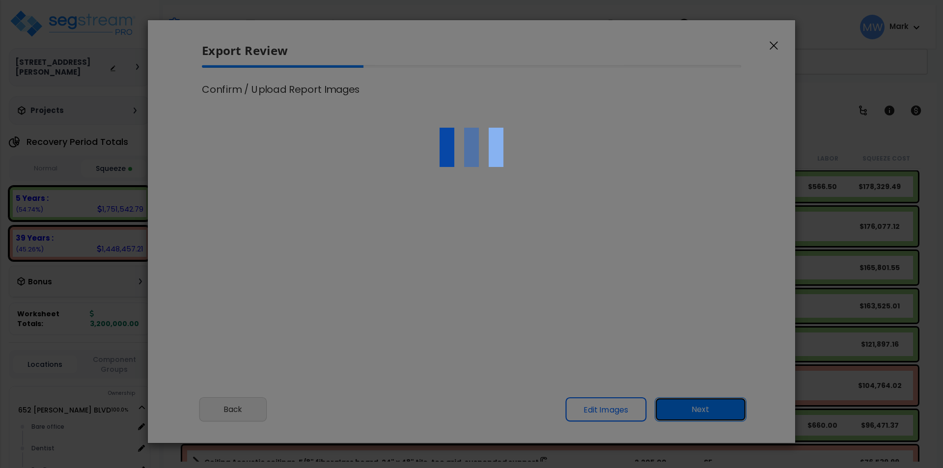
scroll to position [369, 23]
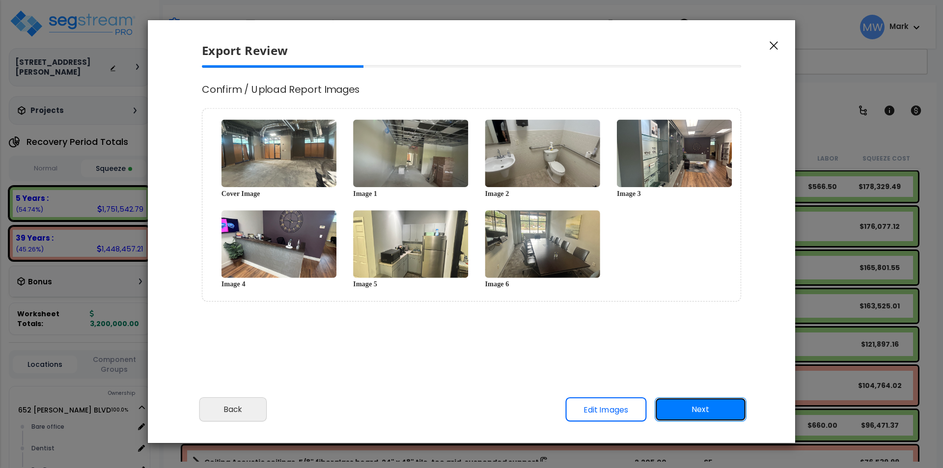
click at [701, 412] on button "Next" at bounding box center [700, 409] width 92 height 25
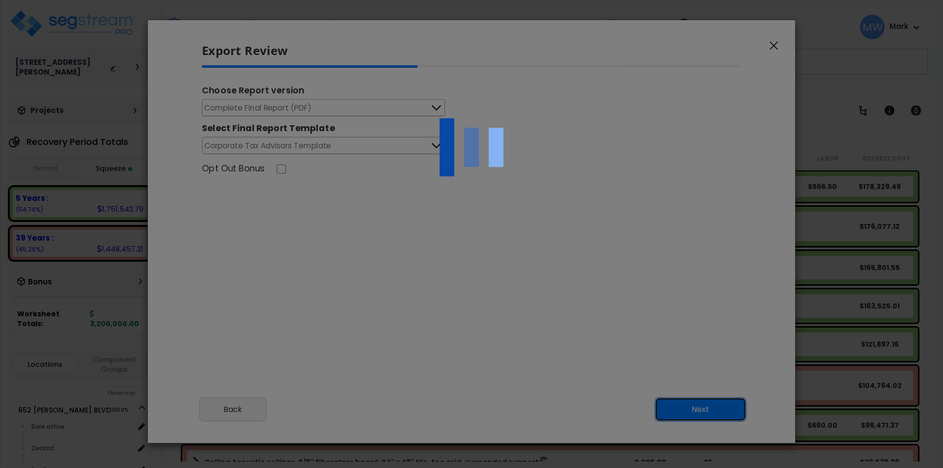
scroll to position [400, 25]
